Goal: Task Accomplishment & Management: Manage account settings

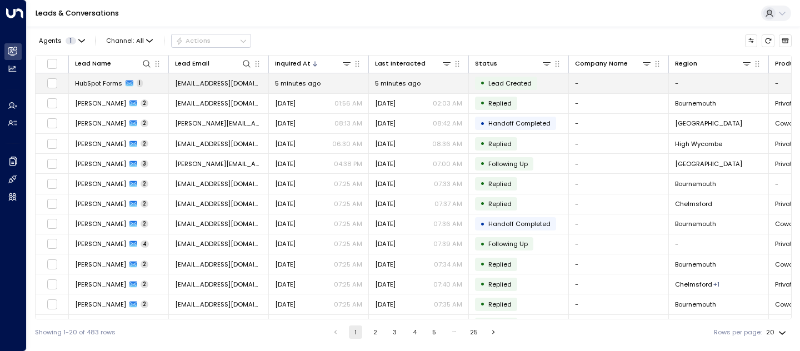
click at [103, 84] on span "HubSpot Forms" at bounding box center [98, 83] width 47 height 9
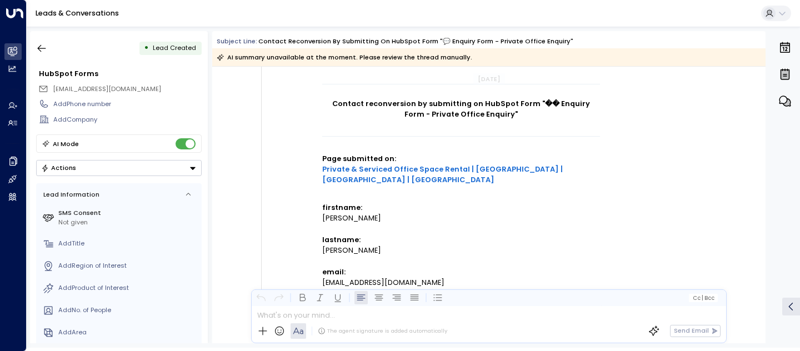
scroll to position [615, 0]
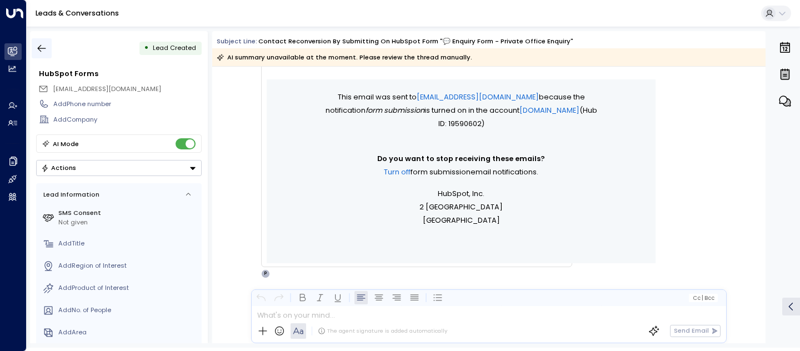
click at [42, 48] on icon "button" at bounding box center [41, 48] width 11 height 11
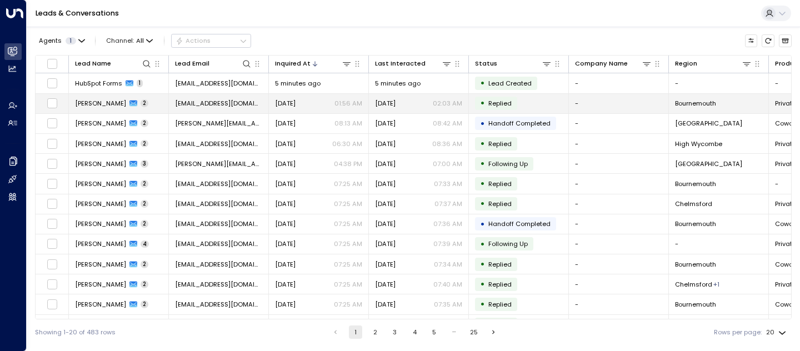
click at [101, 107] on span "[PERSON_NAME]" at bounding box center [100, 103] width 51 height 9
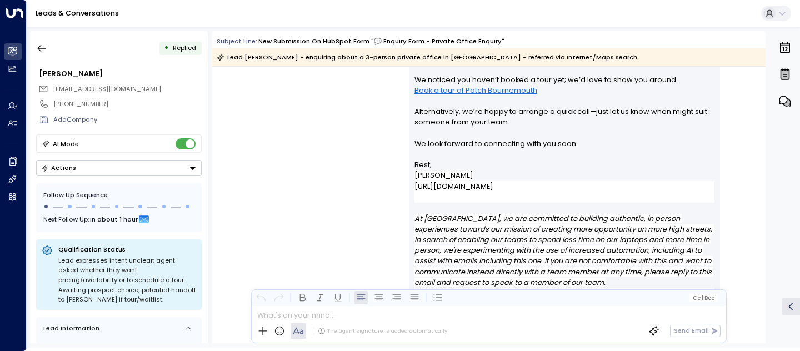
scroll to position [824, 0]
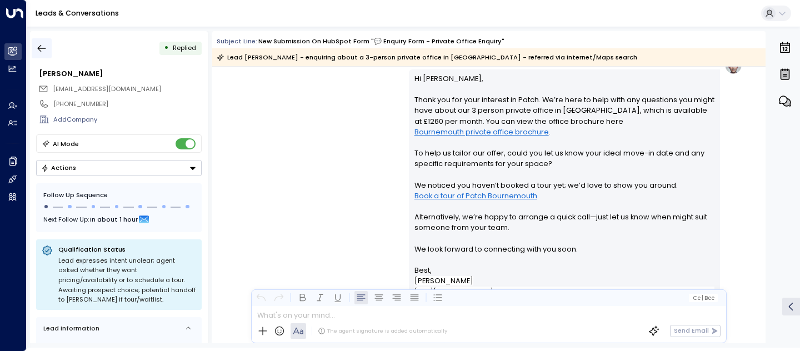
click at [36, 52] on icon "button" at bounding box center [41, 48] width 11 height 11
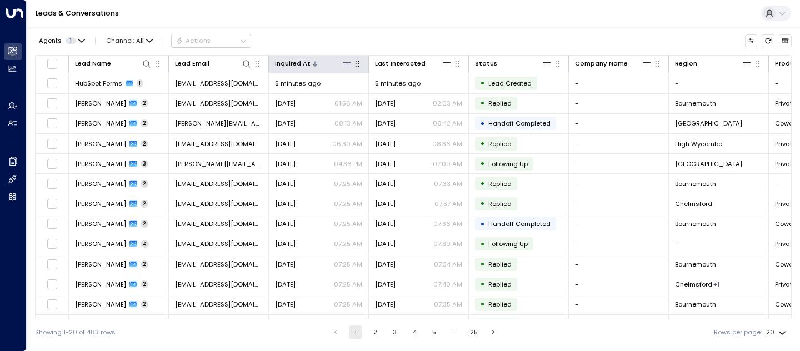
click at [295, 67] on div "Inquired At" at bounding box center [293, 63] width 36 height 11
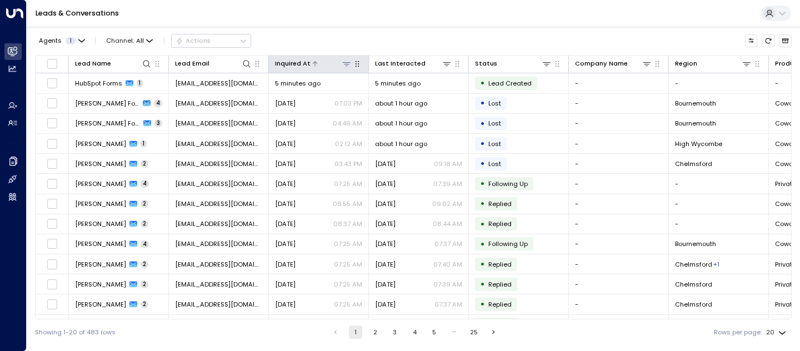
click at [301, 66] on div "Inquired At" at bounding box center [293, 63] width 36 height 11
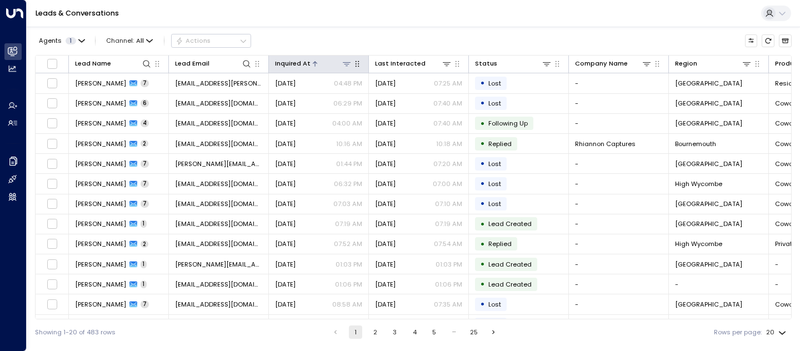
click at [298, 65] on div "Inquired At" at bounding box center [293, 63] width 36 height 11
